Goal: Transaction & Acquisition: Obtain resource

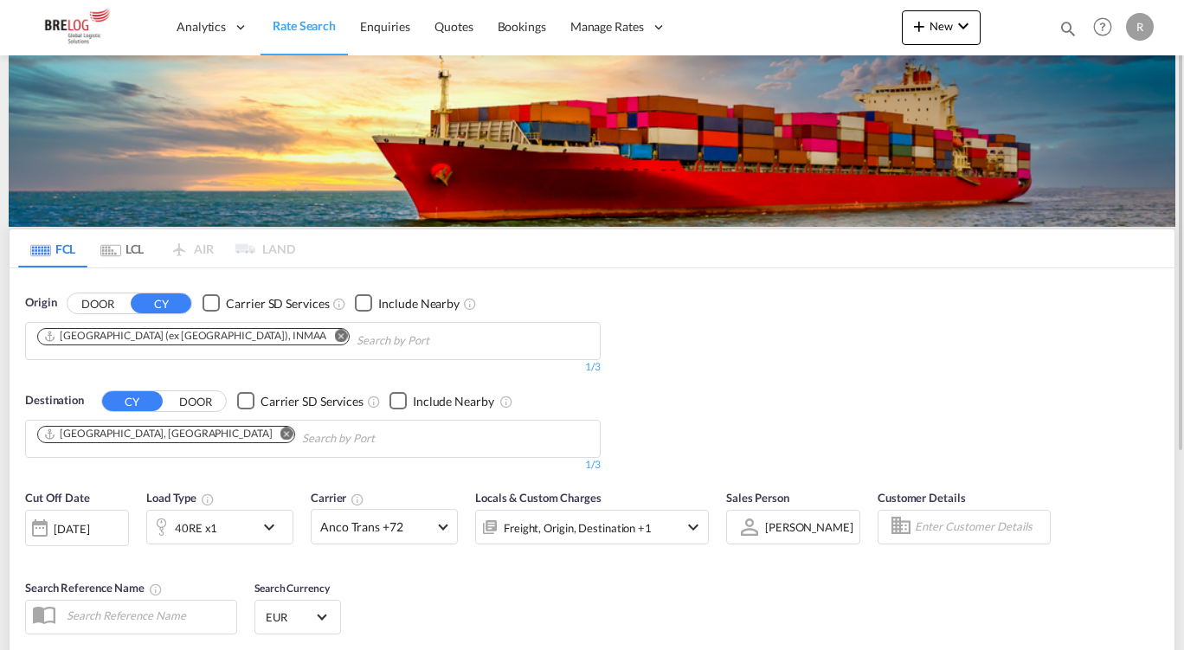
click at [210, 328] on md-chips-wrap "[GEOGRAPHIC_DATA] (ex [GEOGRAPHIC_DATA]), INMAA" at bounding box center [281, 339] width 493 height 32
click at [334, 331] on md-icon "Remove" at bounding box center [340, 335] width 13 height 13
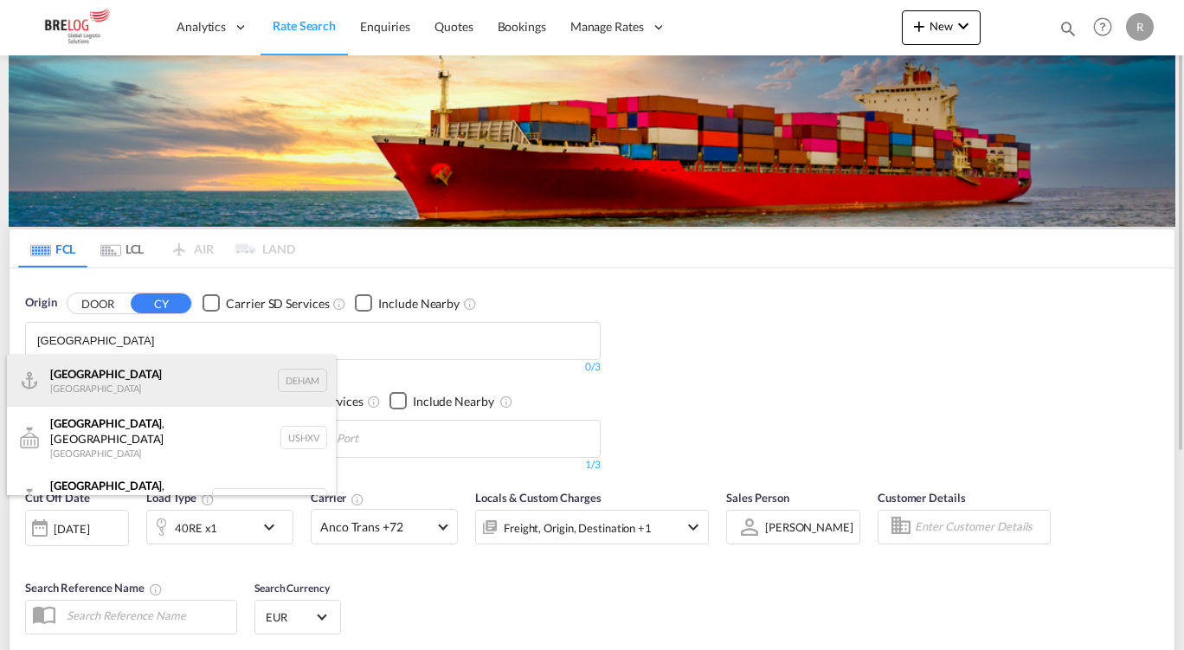
type input "[GEOGRAPHIC_DATA]"
click at [114, 365] on div "[GEOGRAPHIC_DATA] [GEOGRAPHIC_DATA] DEHAM" at bounding box center [171, 381] width 329 height 52
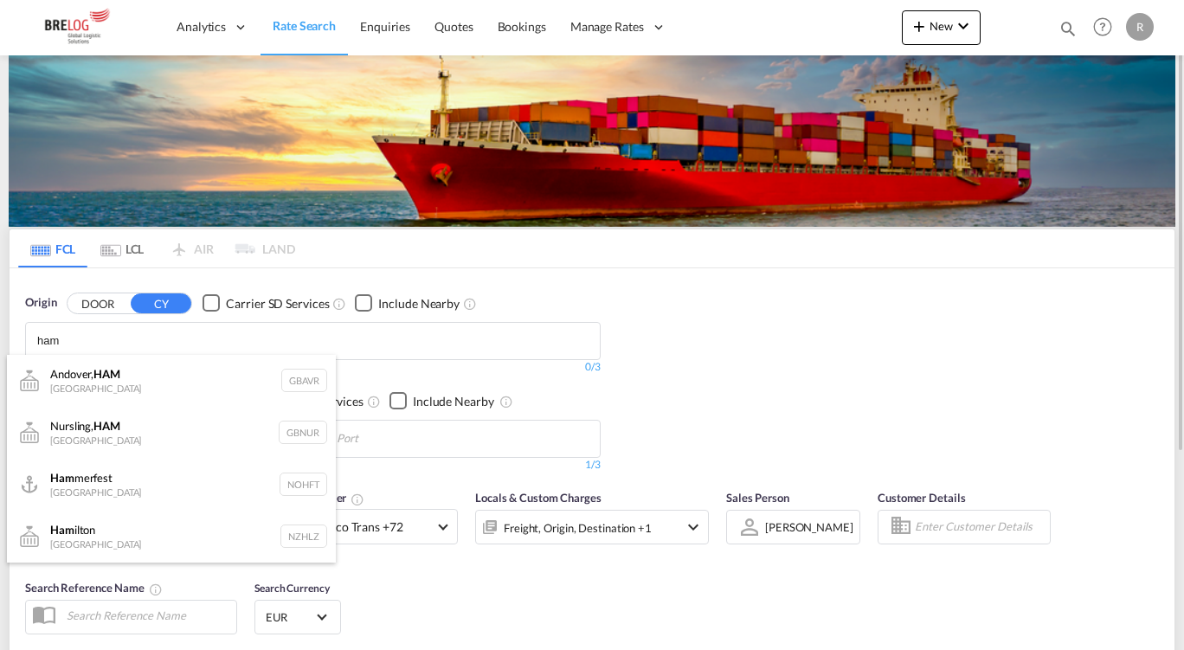
type input "ham"
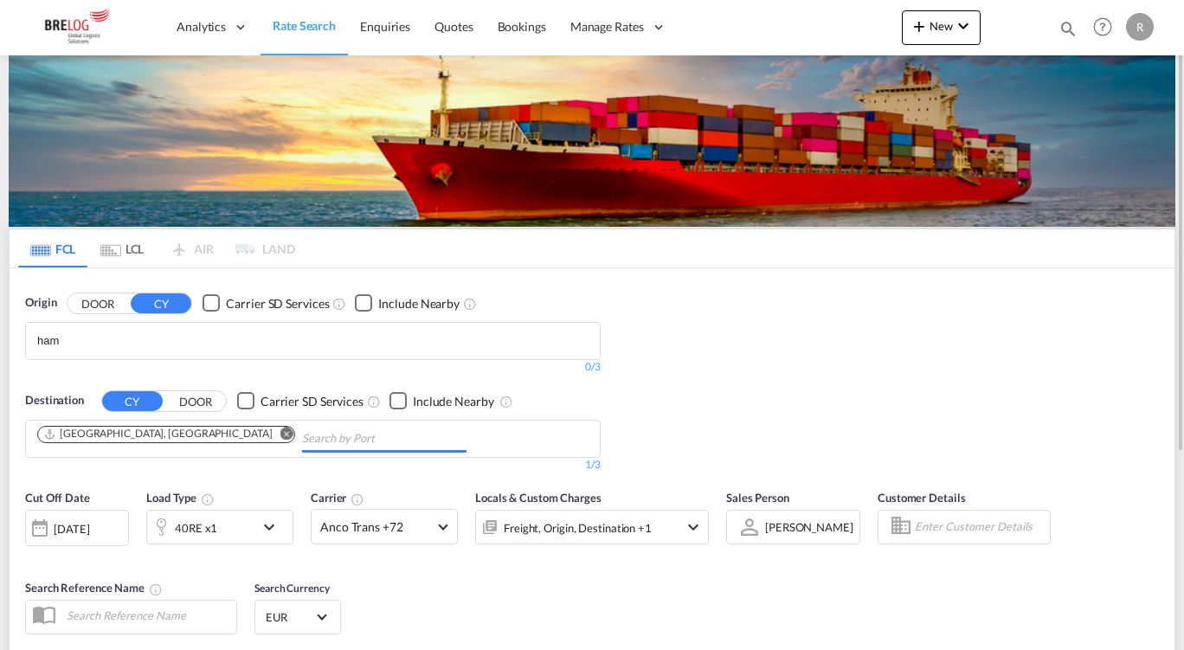
click at [354, 437] on md-chips "[GEOGRAPHIC_DATA], [GEOGRAPHIC_DATA]" at bounding box center [313, 439] width 574 height 36
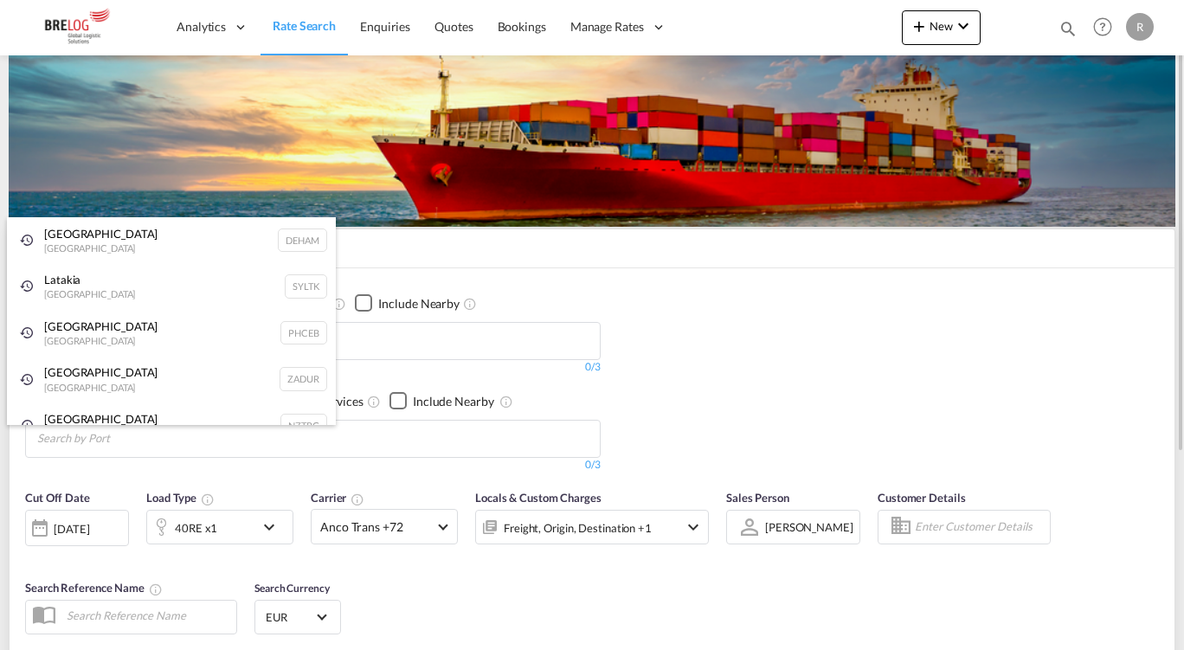
paste input "[GEOGRAPHIC_DATA] Port"
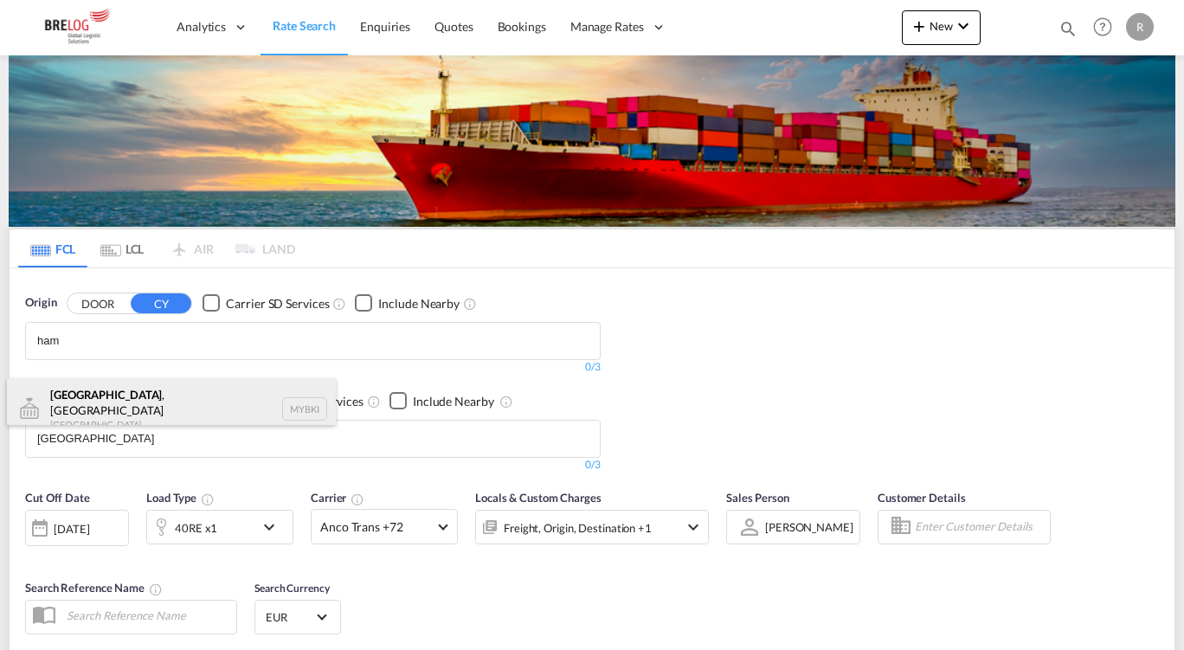
type input "[GEOGRAPHIC_DATA]"
click at [145, 404] on div "[GEOGRAPHIC_DATA] , [GEOGRAPHIC_DATA] [GEOGRAPHIC_DATA] [GEOGRAPHIC_DATA]" at bounding box center [171, 409] width 329 height 62
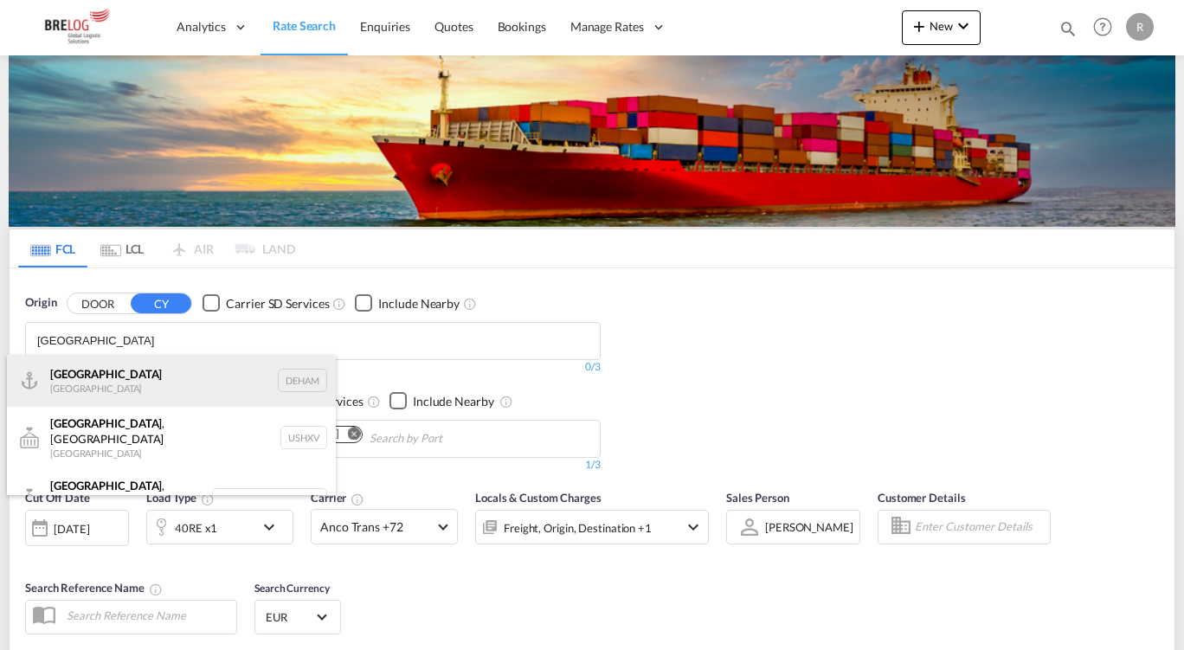
type input "[GEOGRAPHIC_DATA]"
click at [88, 387] on div "[GEOGRAPHIC_DATA] [GEOGRAPHIC_DATA] DEHAM" at bounding box center [171, 381] width 329 height 52
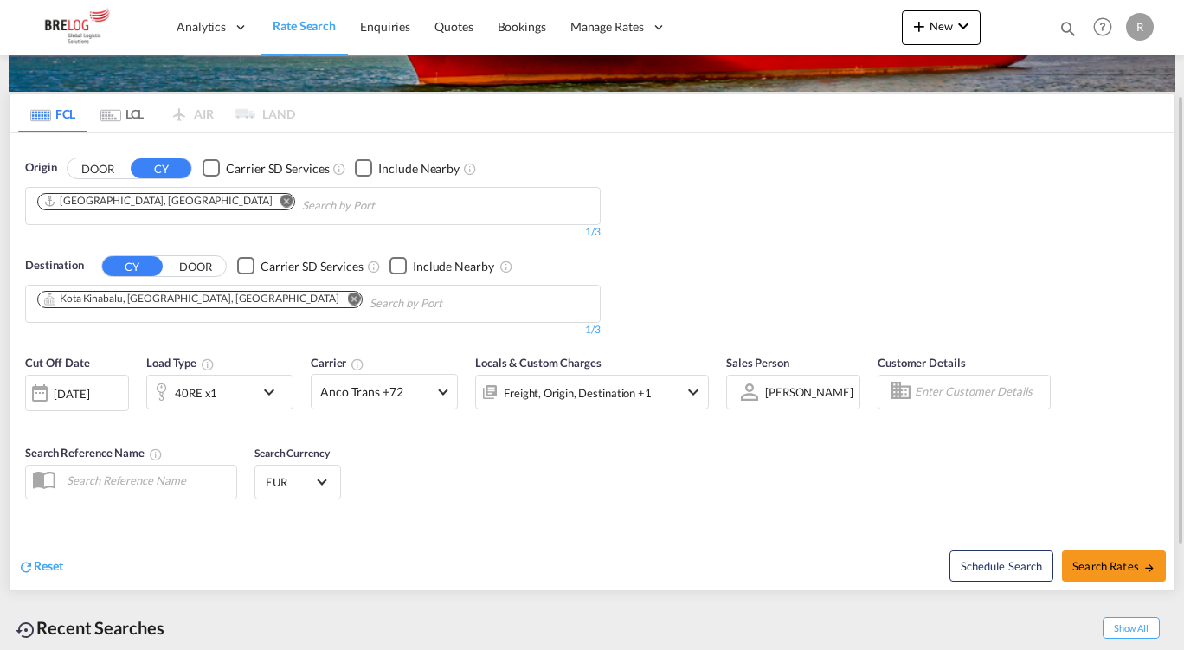
scroll to position [136, 0]
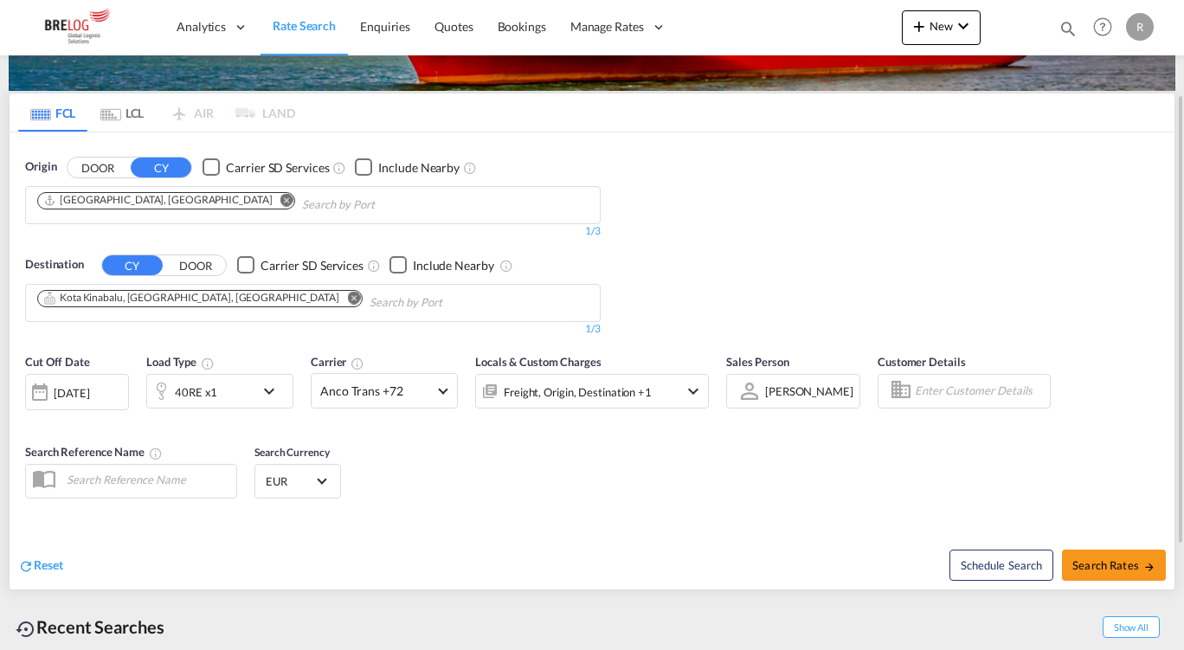
drag, startPoint x: 240, startPoint y: 412, endPoint x: 246, endPoint y: 401, distance: 12.8
click at [246, 401] on div "Cut Off Date [DATE] [DATE] Load Type 40RE x1 Carrier Anco Trans +72 Online Rate…" at bounding box center [367, 389] width 684 height 73
click at [246, 401] on div "40RE x1" at bounding box center [200, 391] width 107 height 35
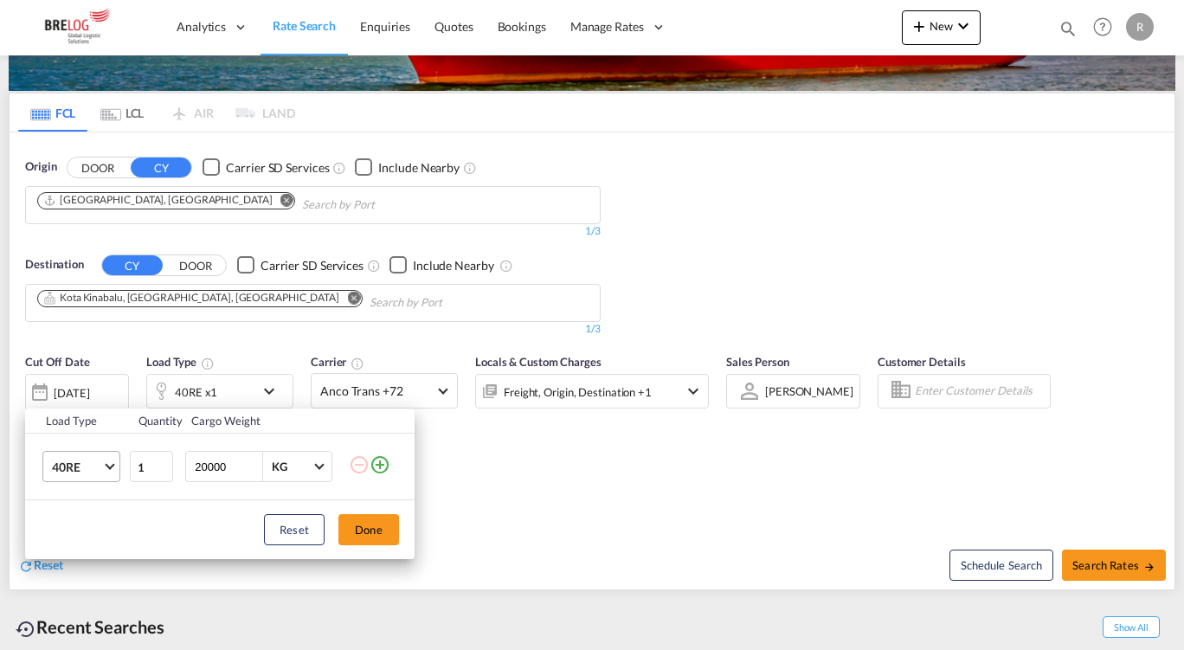
click at [97, 476] on md-select-value "40RE" at bounding box center [84, 466] width 69 height 29
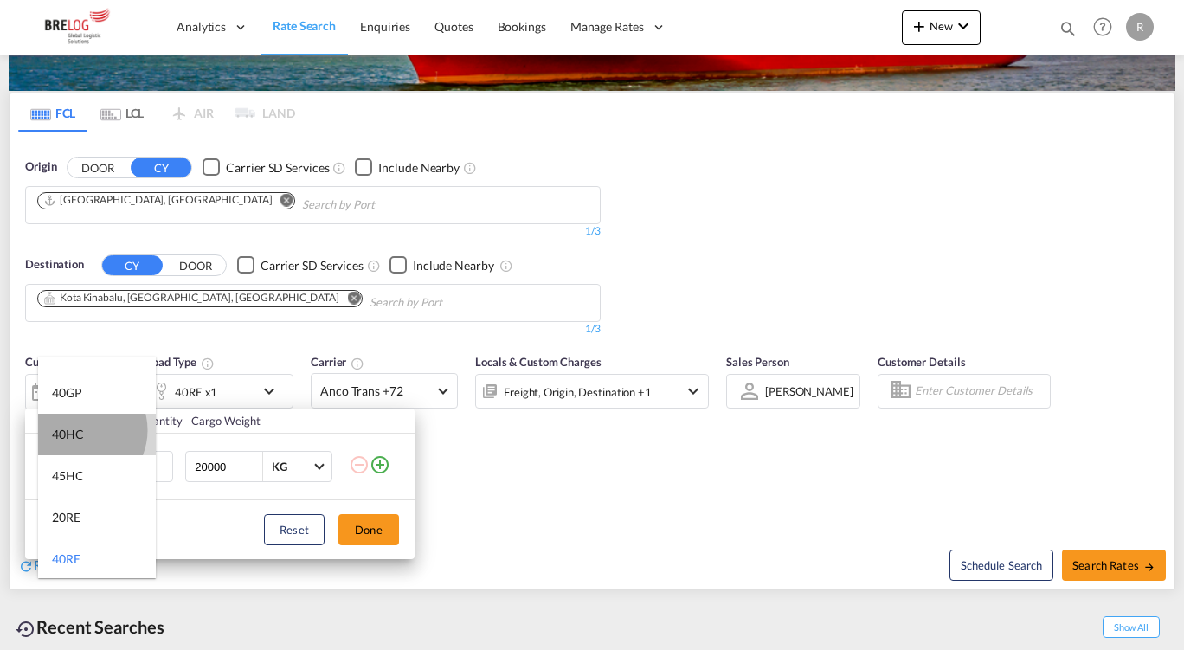
click at [79, 430] on div "40HC" at bounding box center [68, 434] width 32 height 17
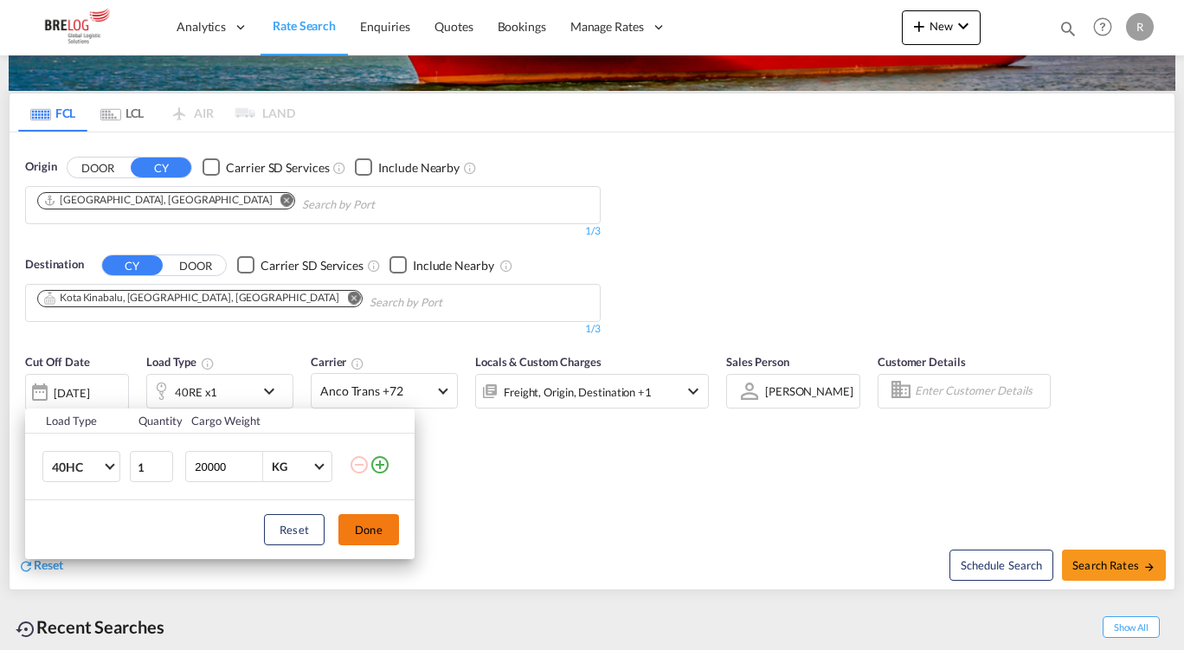
click at [351, 522] on button "Done" at bounding box center [368, 529] width 61 height 31
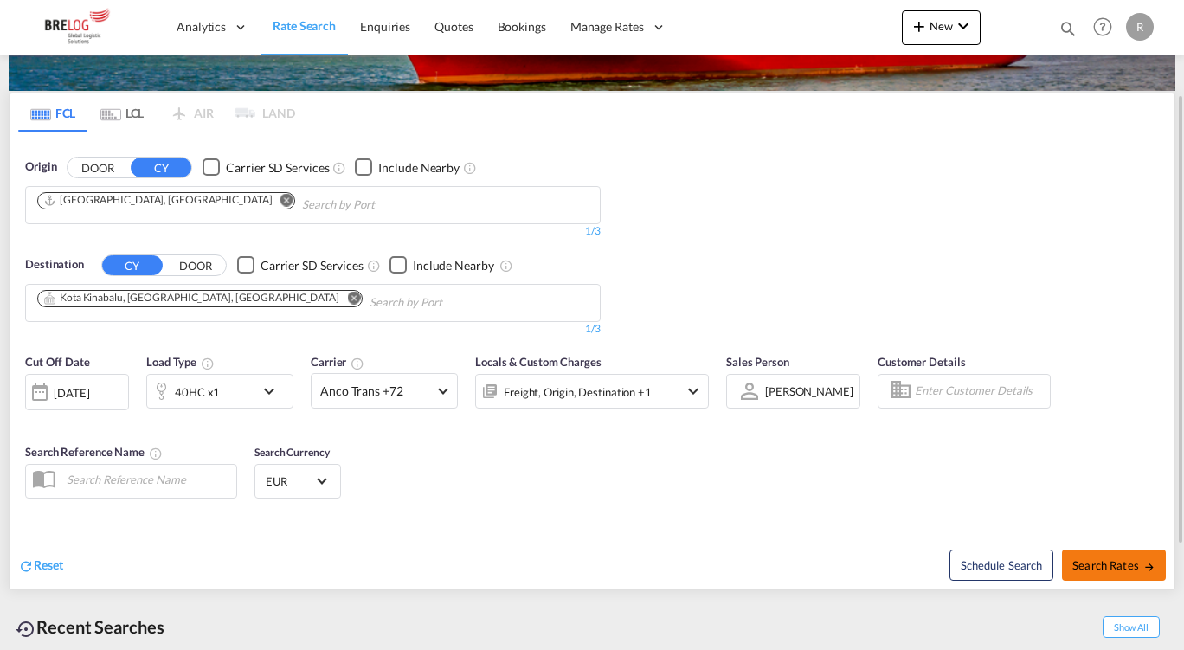
click at [1104, 559] on span "Search Rates" at bounding box center [1113, 565] width 83 height 14
type input "DEHAM to MYBKI / [DATE]"
